Goal: Check status: Check status

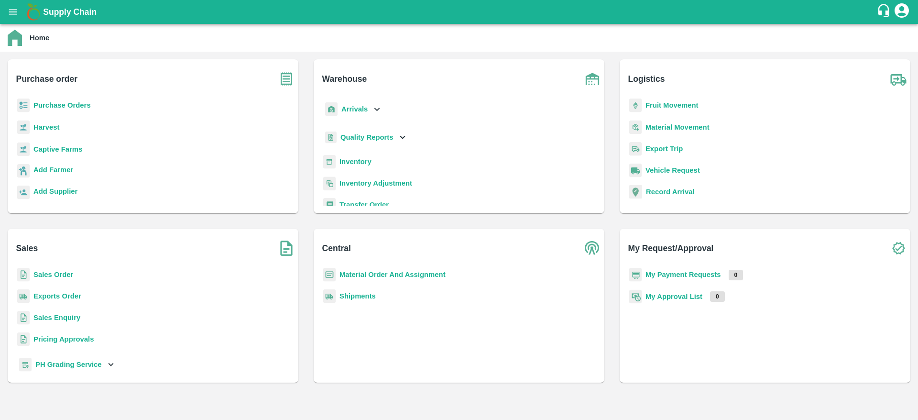
click at [353, 294] on b "Shipments" at bounding box center [357, 296] width 36 height 8
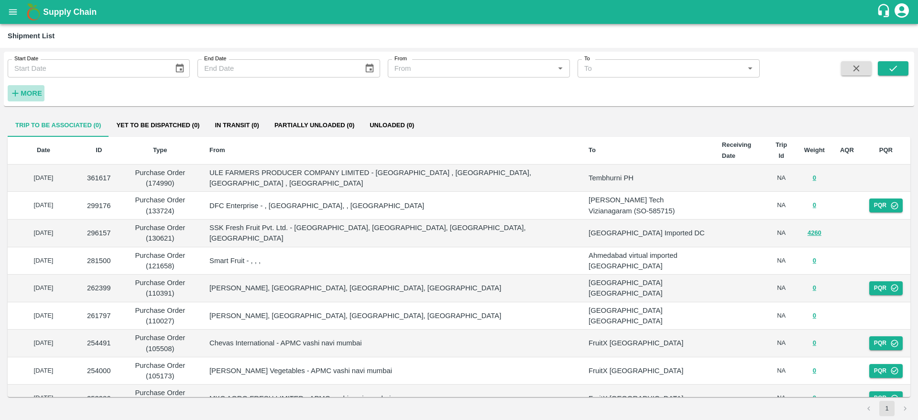
click at [31, 95] on strong "More" at bounding box center [32, 93] width 22 height 8
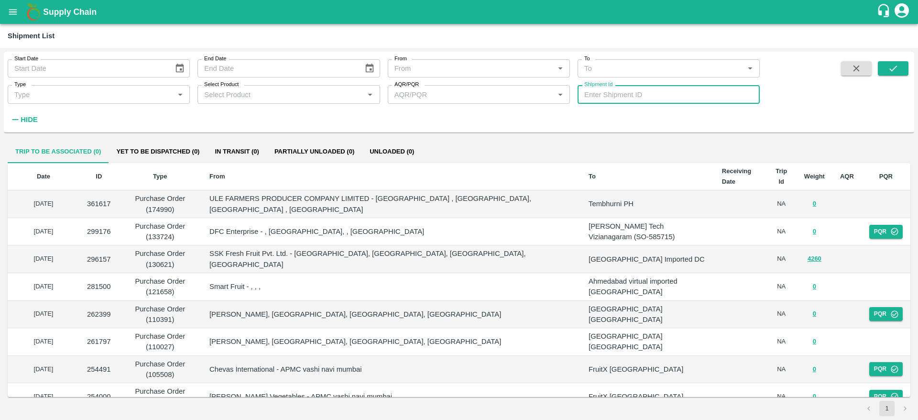
click at [590, 97] on input "Shipment Id" at bounding box center [669, 94] width 182 height 18
paste input "354970"
type input "354970"
click at [889, 66] on icon "submit" at bounding box center [893, 68] width 11 height 11
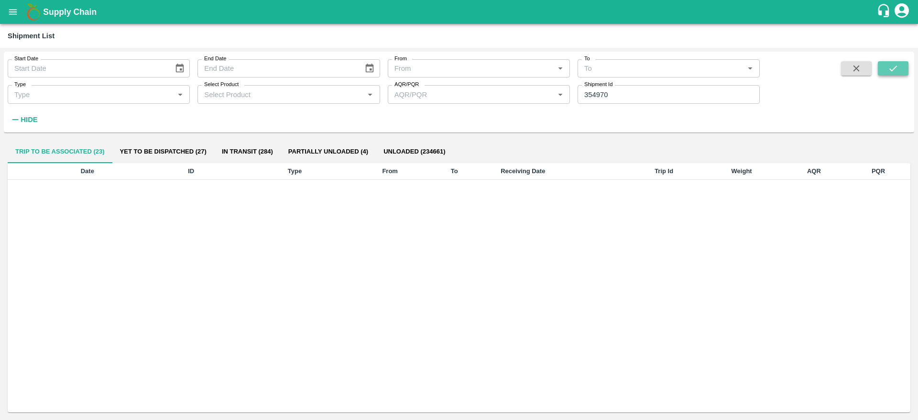
click at [892, 67] on icon "submit" at bounding box center [893, 68] width 11 height 11
click at [11, 16] on icon "open drawer" at bounding box center [13, 12] width 11 height 11
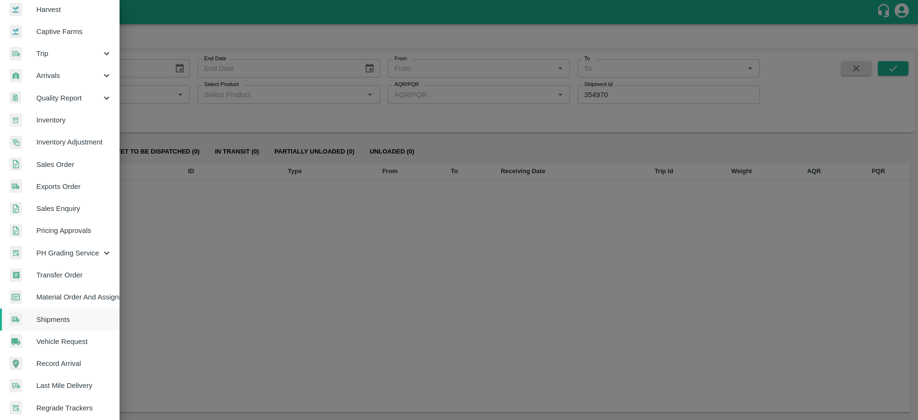
scroll to position [75, 0]
click at [71, 274] on span "Transfer Order" at bounding box center [74, 274] width 76 height 11
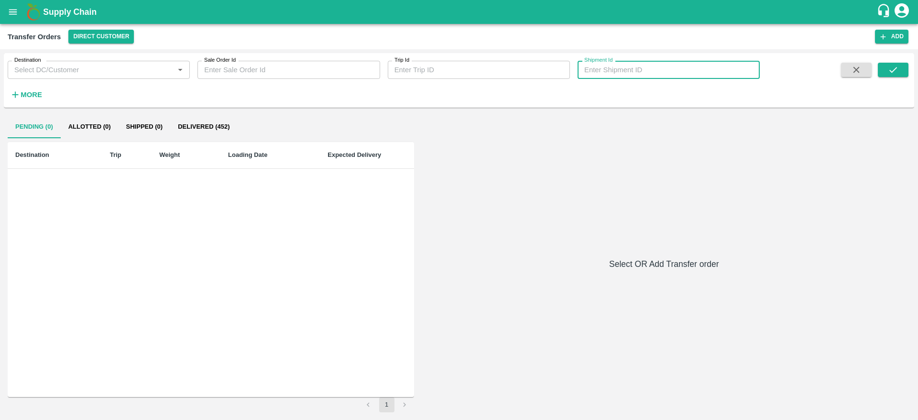
click at [640, 62] on input "Shipment Id" at bounding box center [669, 70] width 182 height 18
paste input "354970"
type input "354970"
click at [891, 73] on icon "submit" at bounding box center [893, 70] width 11 height 11
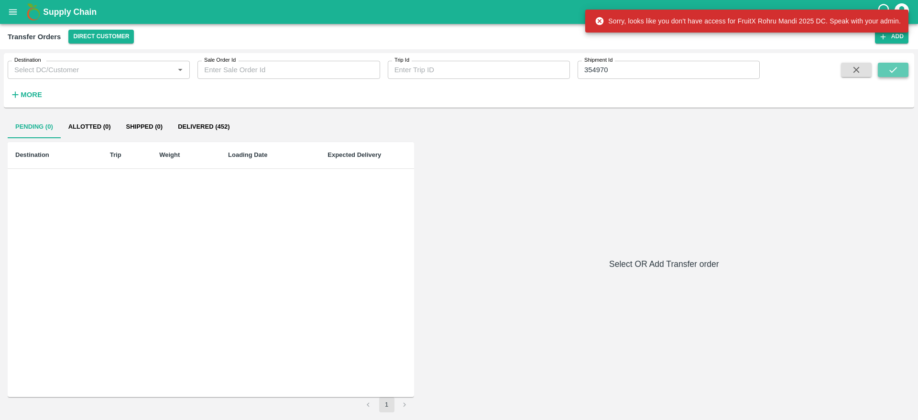
click at [891, 73] on icon "submit" at bounding box center [893, 70] width 11 height 11
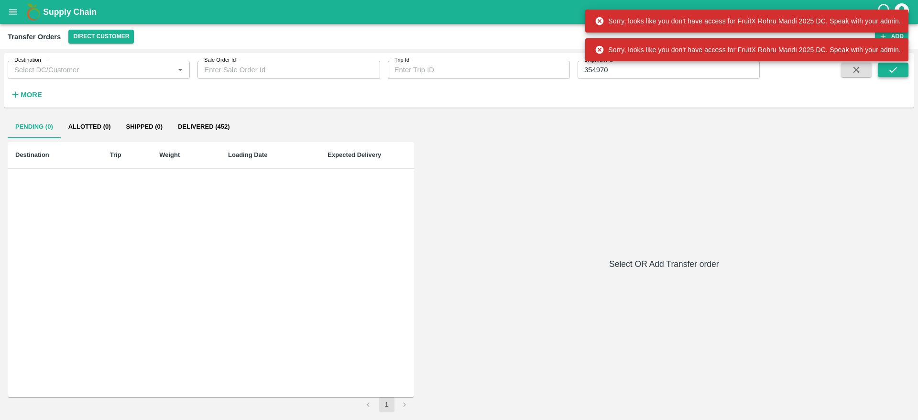
click at [891, 73] on icon "submit" at bounding box center [893, 70] width 11 height 11
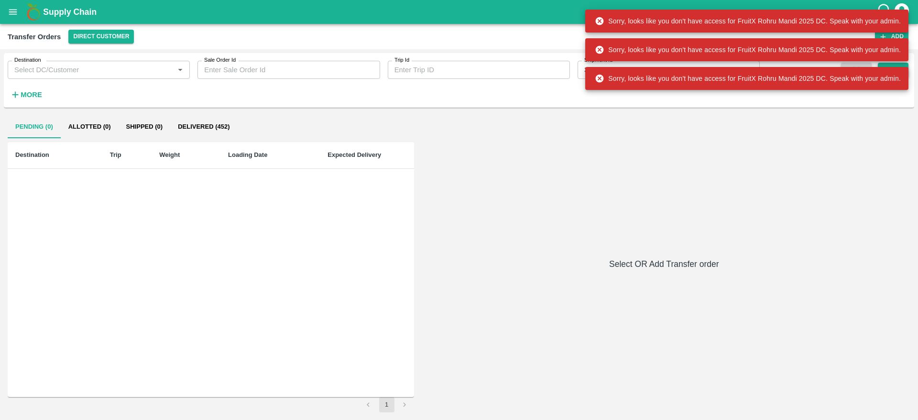
click at [891, 73] on div "Supply Chain Transfer Orders Direct Customer Add Destination Destination   * Sa…" at bounding box center [459, 210] width 918 height 420
click at [891, 73] on div "Sorry, looks like you don't have access for FruitX Rohru Mandi 2025 DC. Speak w…" at bounding box center [748, 78] width 306 height 17
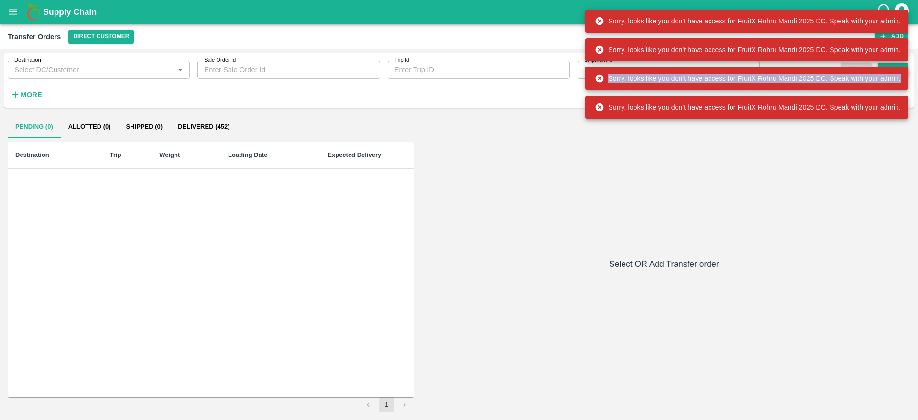
click at [891, 73] on div "Sorry, looks like you don't have access for FruitX Rohru Mandi 2025 DC. Speak w…" at bounding box center [748, 78] width 306 height 17
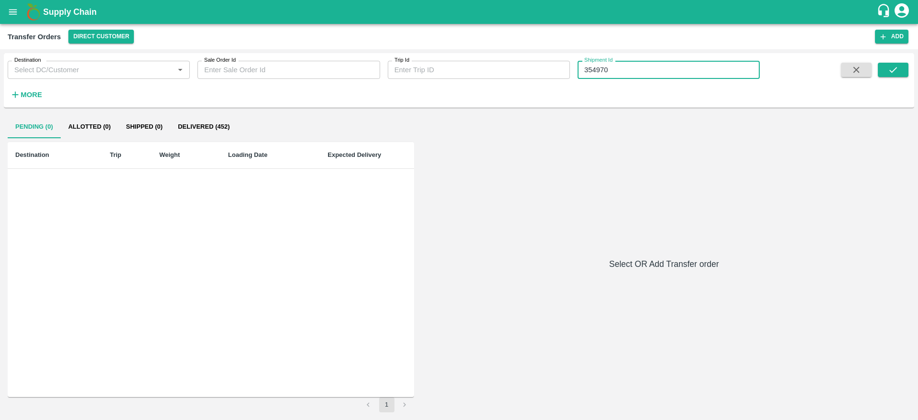
click at [586, 72] on input "354970" at bounding box center [669, 70] width 182 height 18
click at [903, 72] on button "submit" at bounding box center [893, 70] width 31 height 14
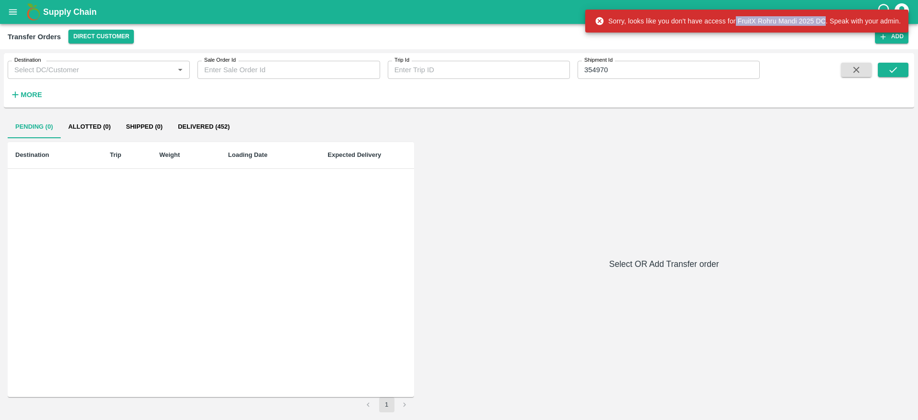
copy div "FruitX Rohru Mandi 2025 DC"
drag, startPoint x: 736, startPoint y: 22, endPoint x: 826, endPoint y: 21, distance: 89.4
click at [826, 21] on div "Sorry, looks like you don't have access for FruitX Rohru Mandi 2025 DC. Speak w…" at bounding box center [748, 20] width 306 height 17
